Goal: Task Accomplishment & Management: Complete application form

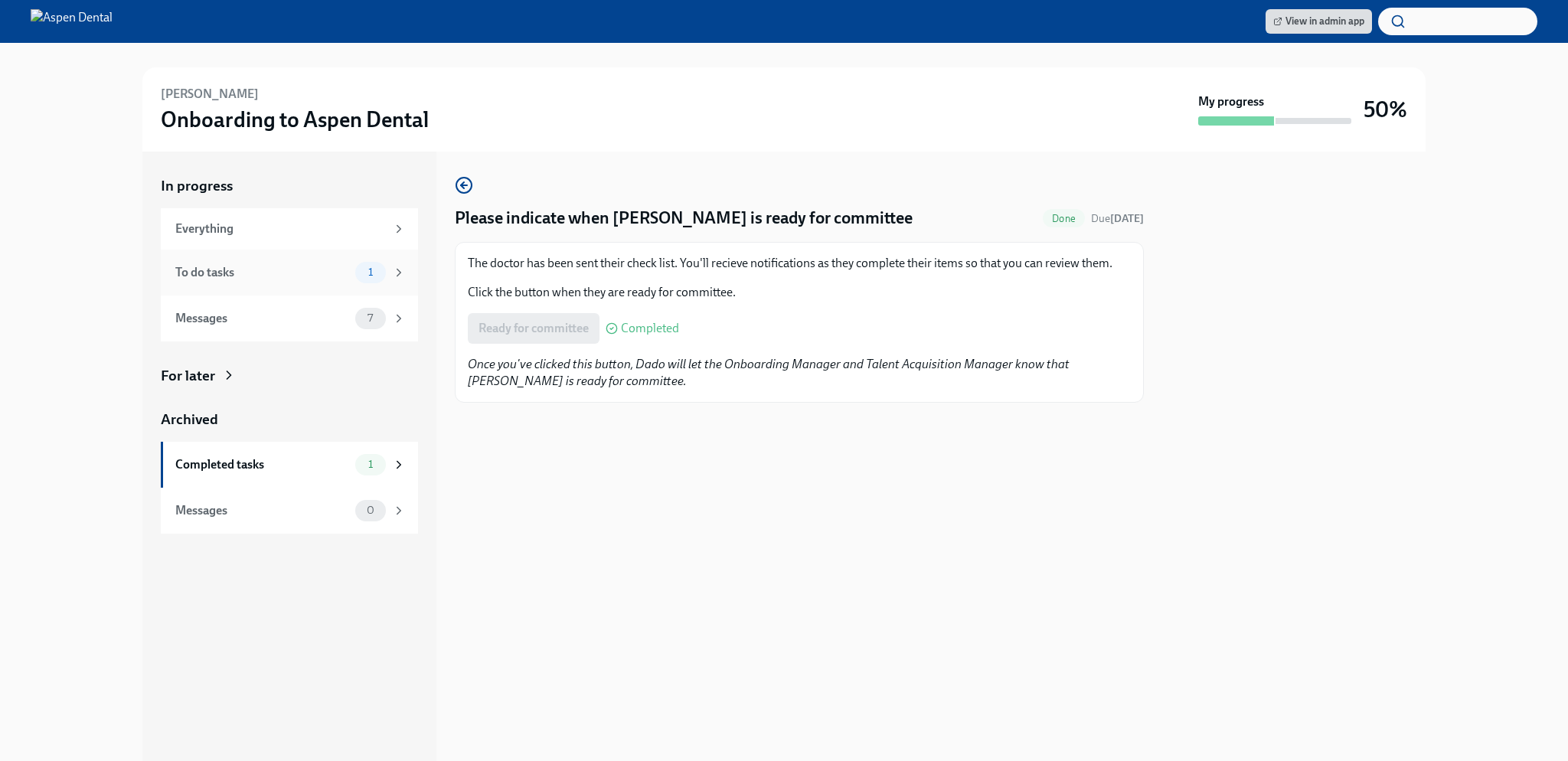
click at [330, 266] on div "To do tasks" at bounding box center [262, 272] width 174 height 17
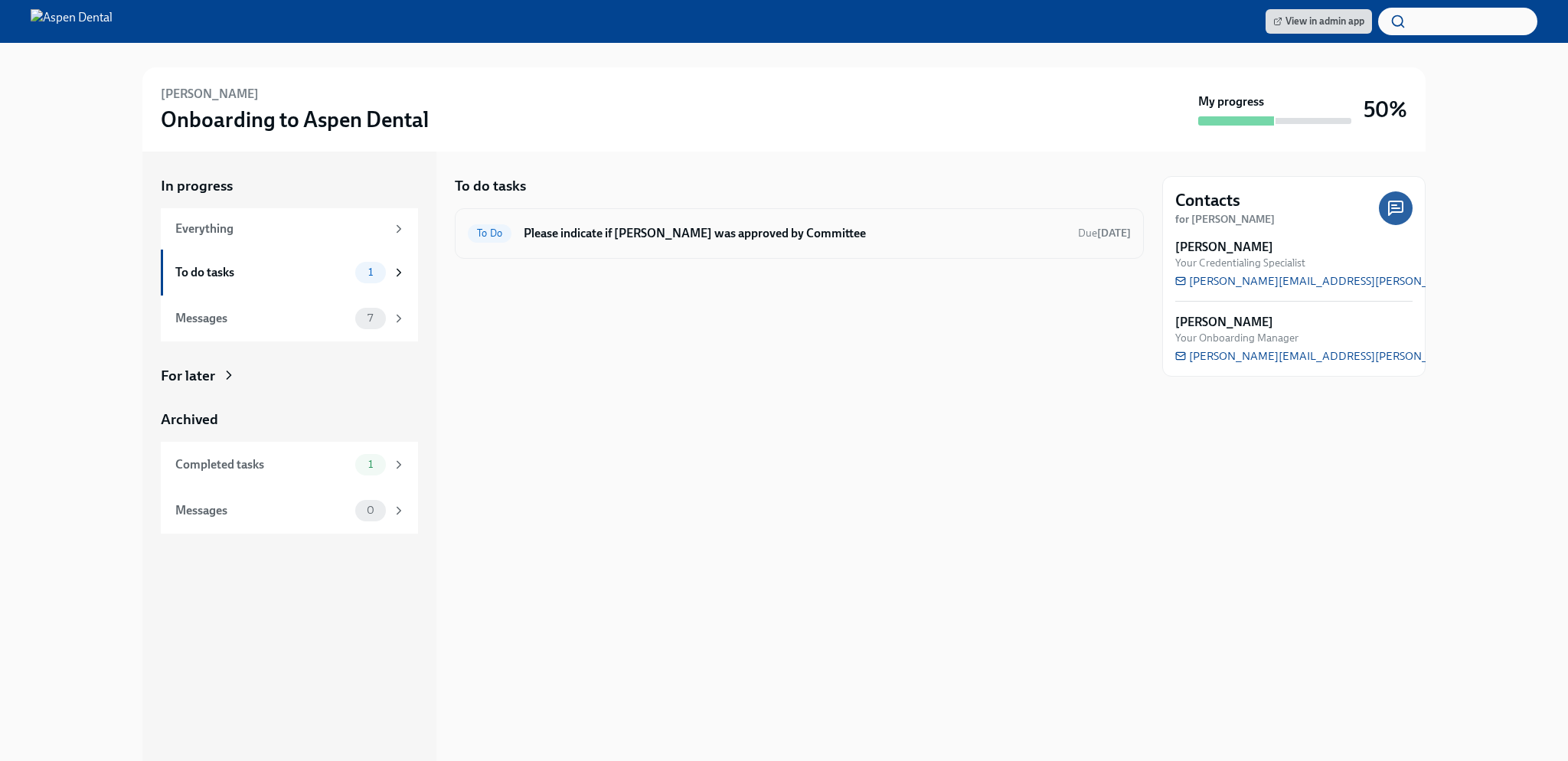
click at [696, 239] on h6 "Please indicate if Nadima Khodor was approved by Committee" at bounding box center [794, 233] width 542 height 17
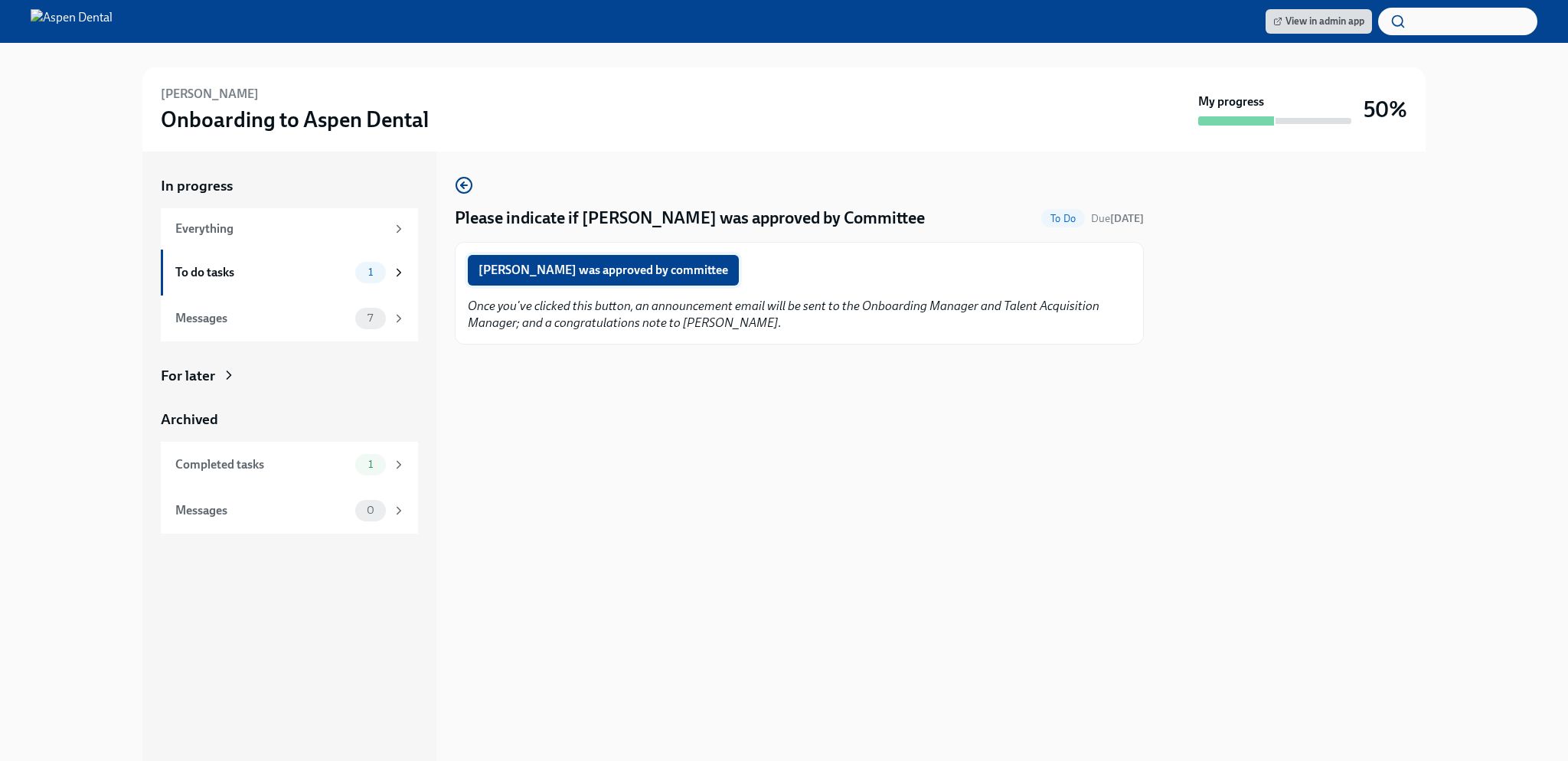
click at [661, 269] on span "Nadima Khodor was approved by committee" at bounding box center [603, 270] width 250 height 15
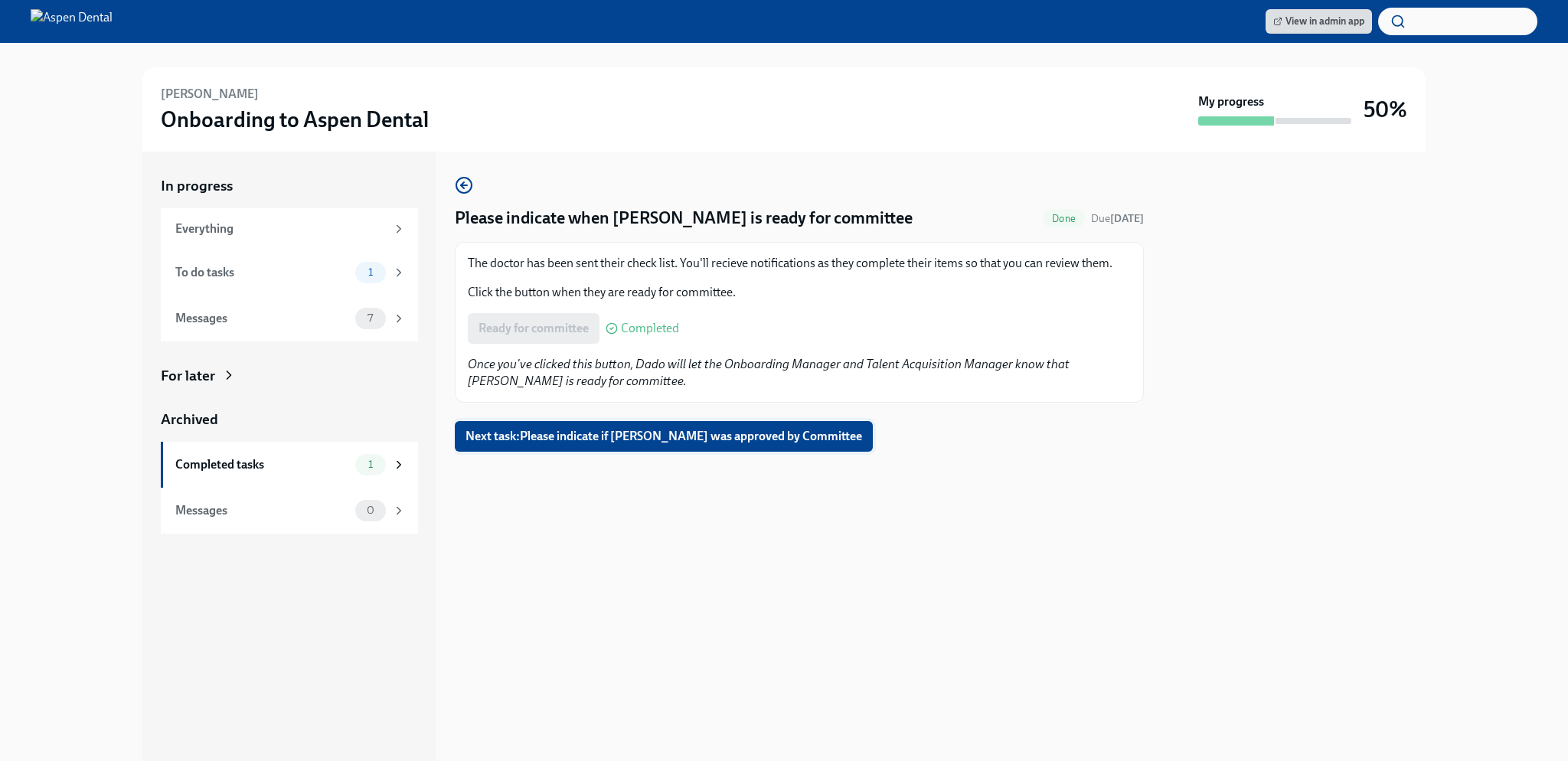
click at [653, 429] on span "Next task : Please indicate if Amir Al Hariri was approved by Committee" at bounding box center [664, 436] width 397 height 15
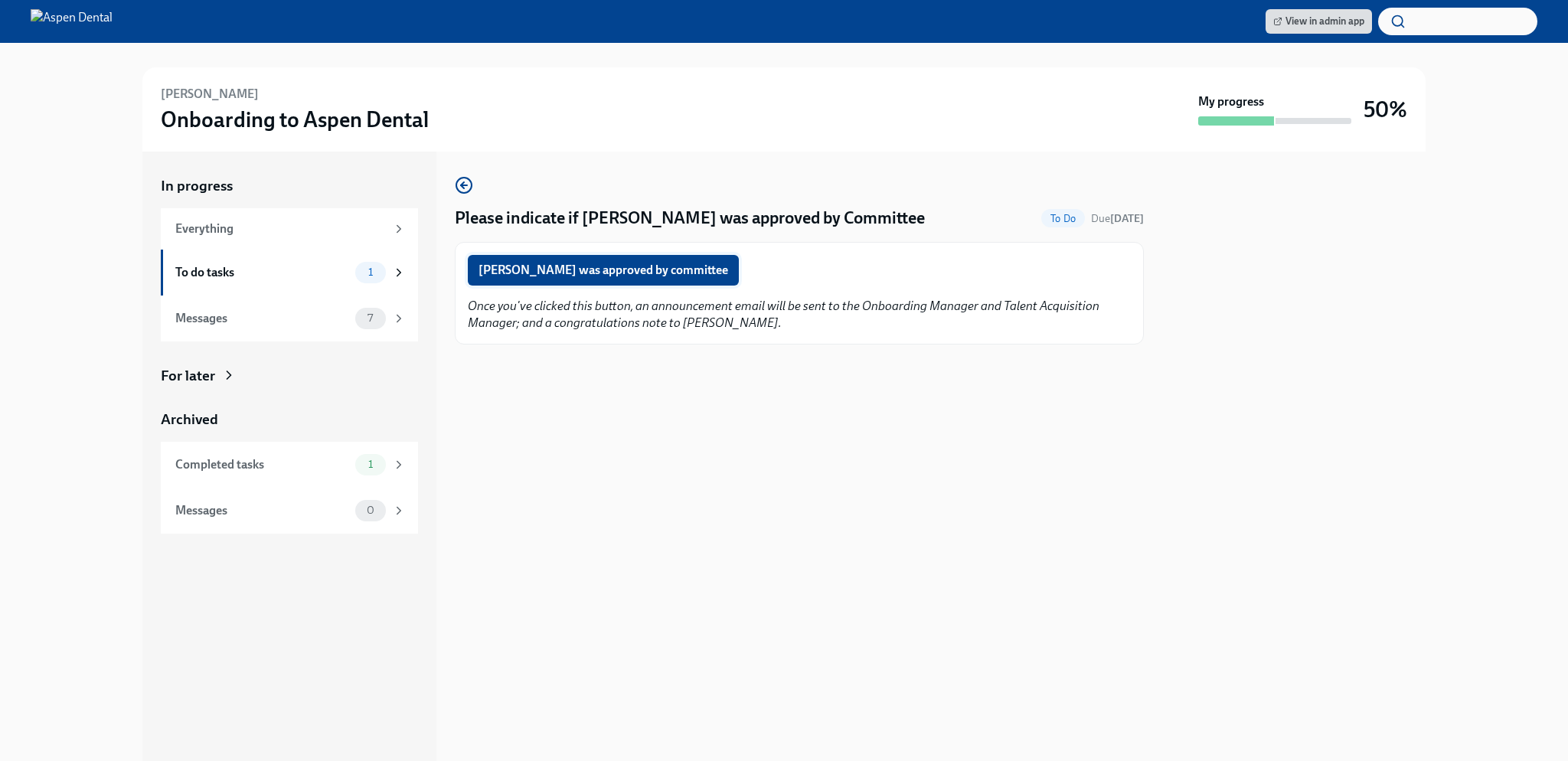
click at [600, 272] on span "Amir Al Hariri was approved by committee" at bounding box center [603, 270] width 250 height 15
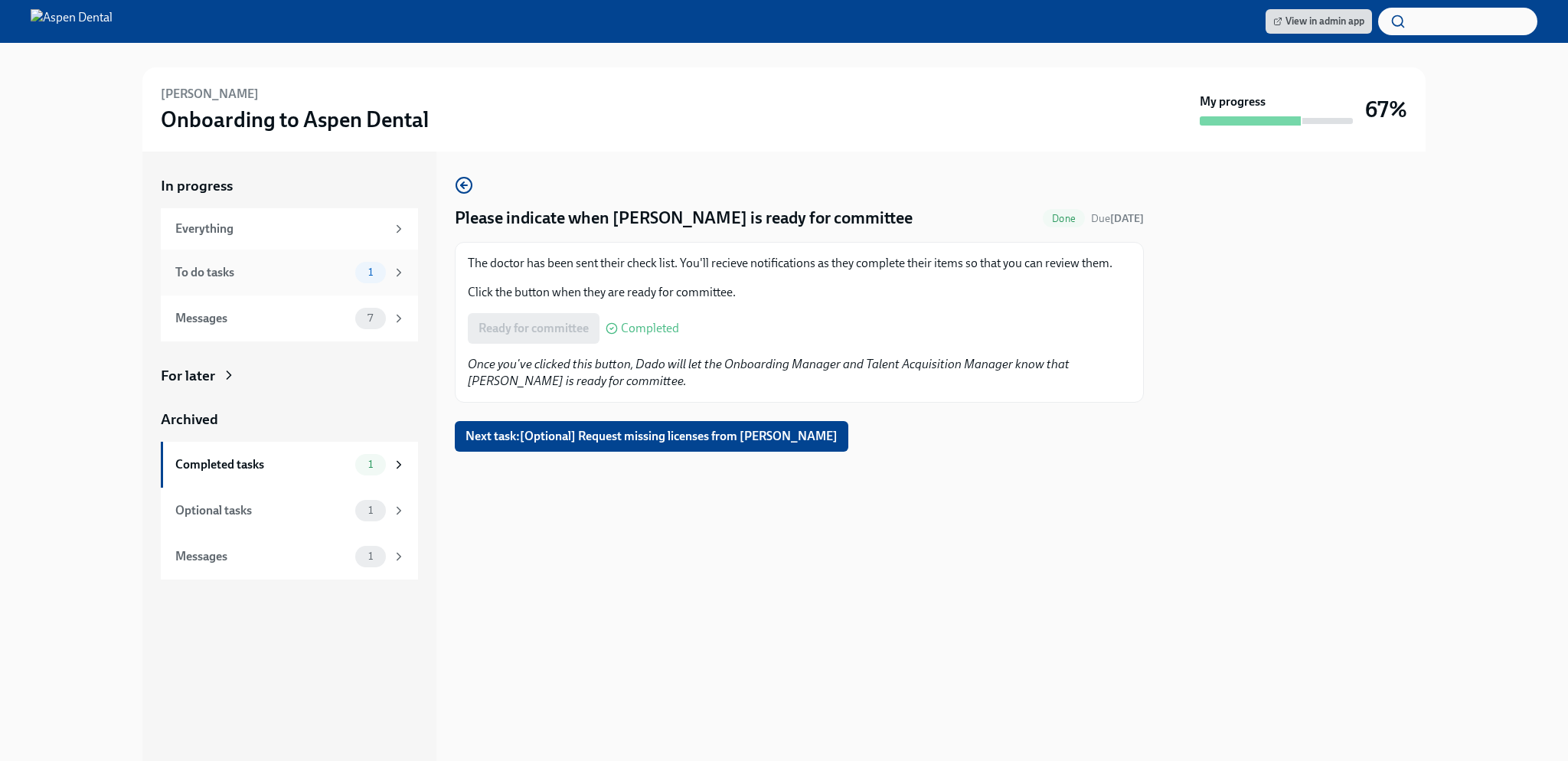
click at [328, 268] on div "To do tasks" at bounding box center [262, 272] width 174 height 17
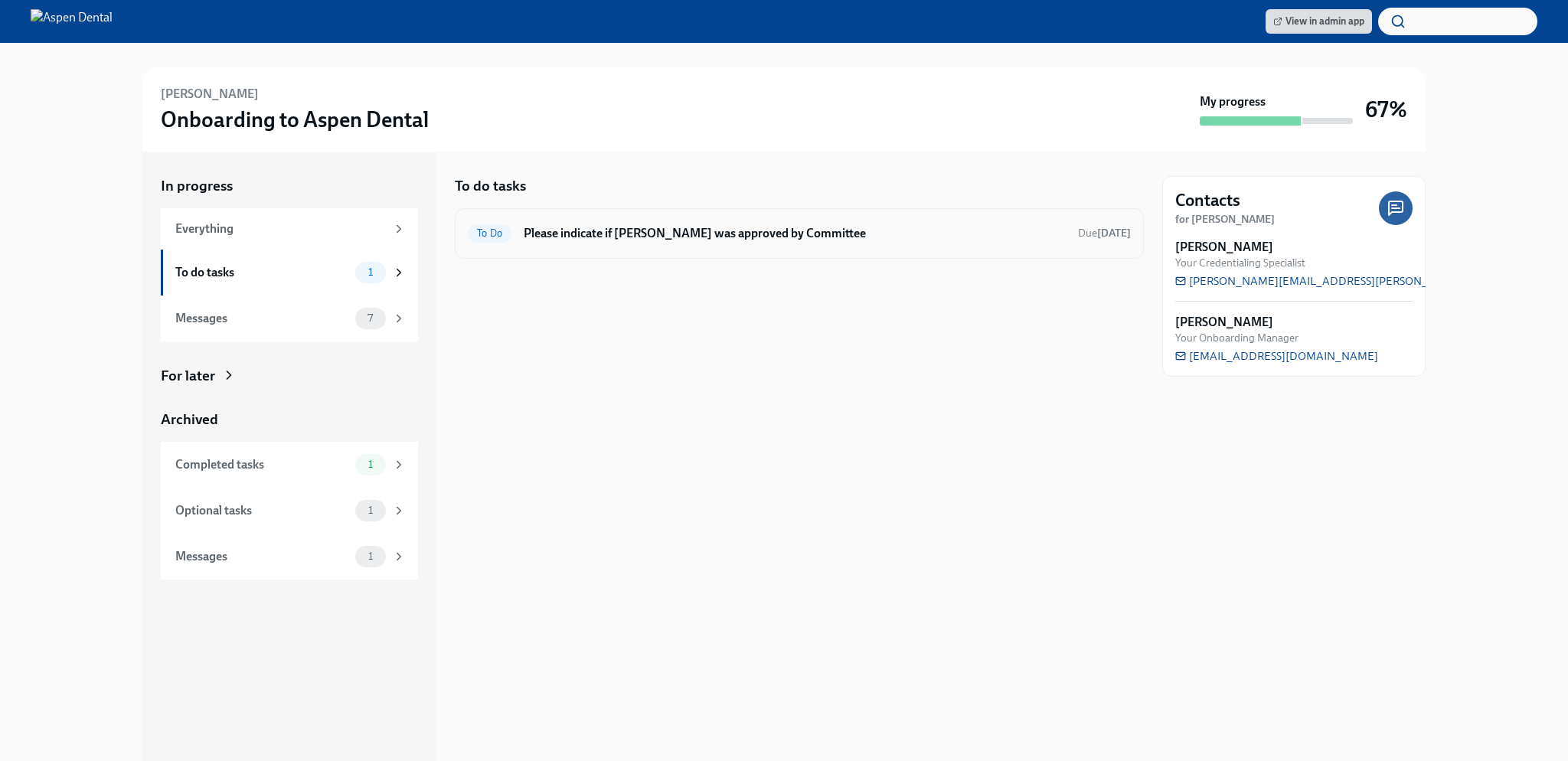
click at [653, 241] on h6 "Please indicate if Joseph Z Varga was approved by Committee" at bounding box center [794, 233] width 542 height 17
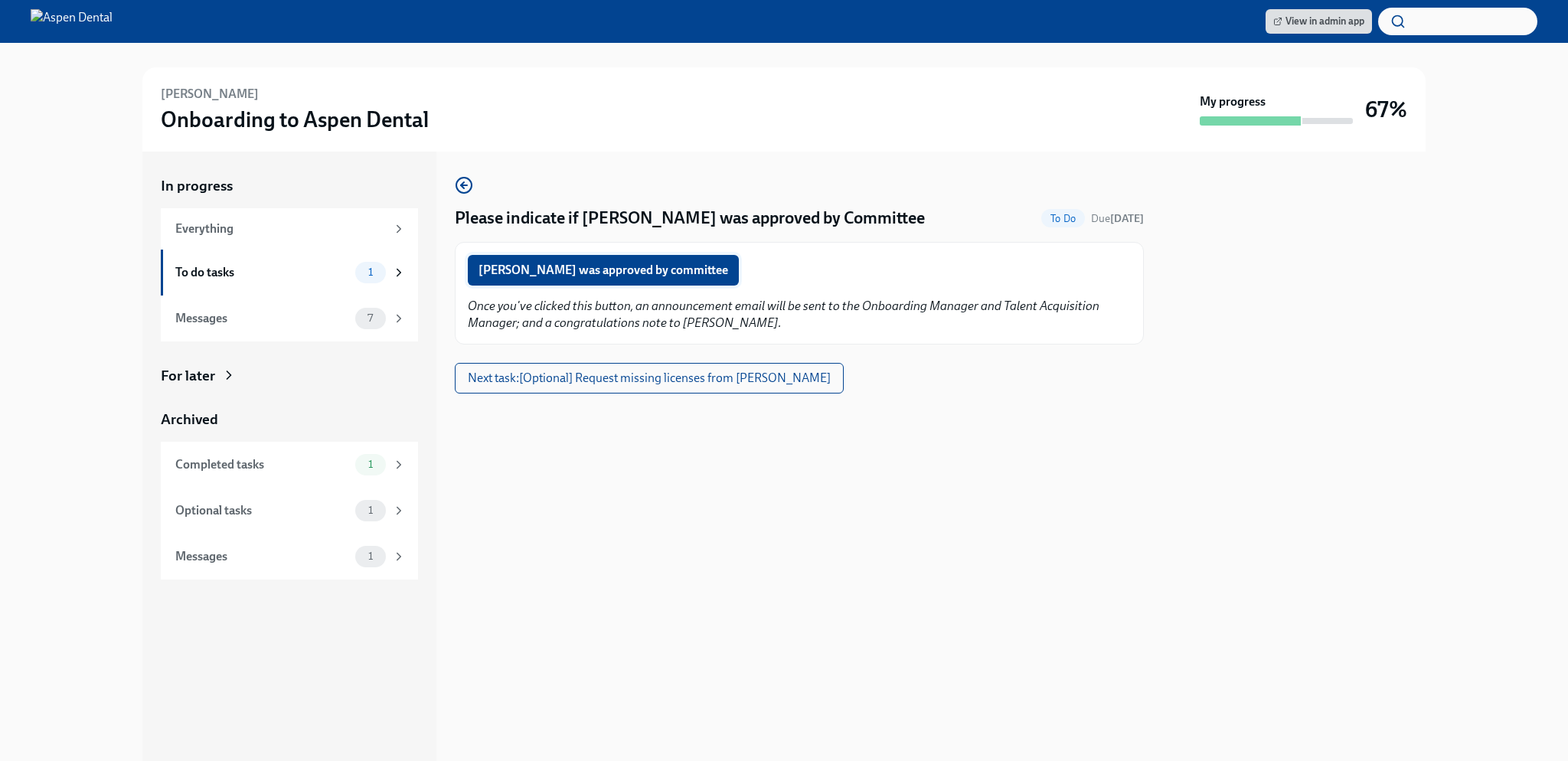
click at [634, 274] on span "Joseph Z Varga was approved by committee" at bounding box center [603, 270] width 250 height 15
